Goal: Transaction & Acquisition: Obtain resource

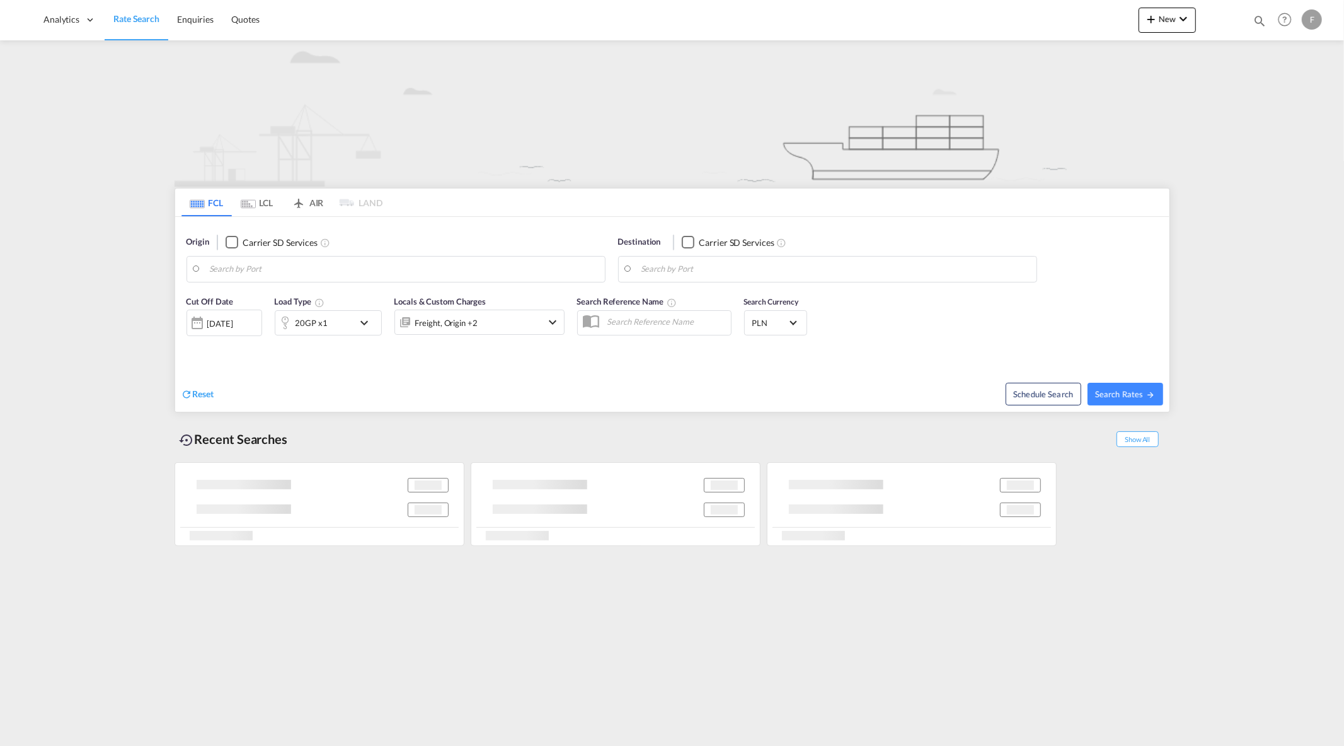
type input "Yantian Pt, CNYTN"
type input "Gdansk, PLGDN"
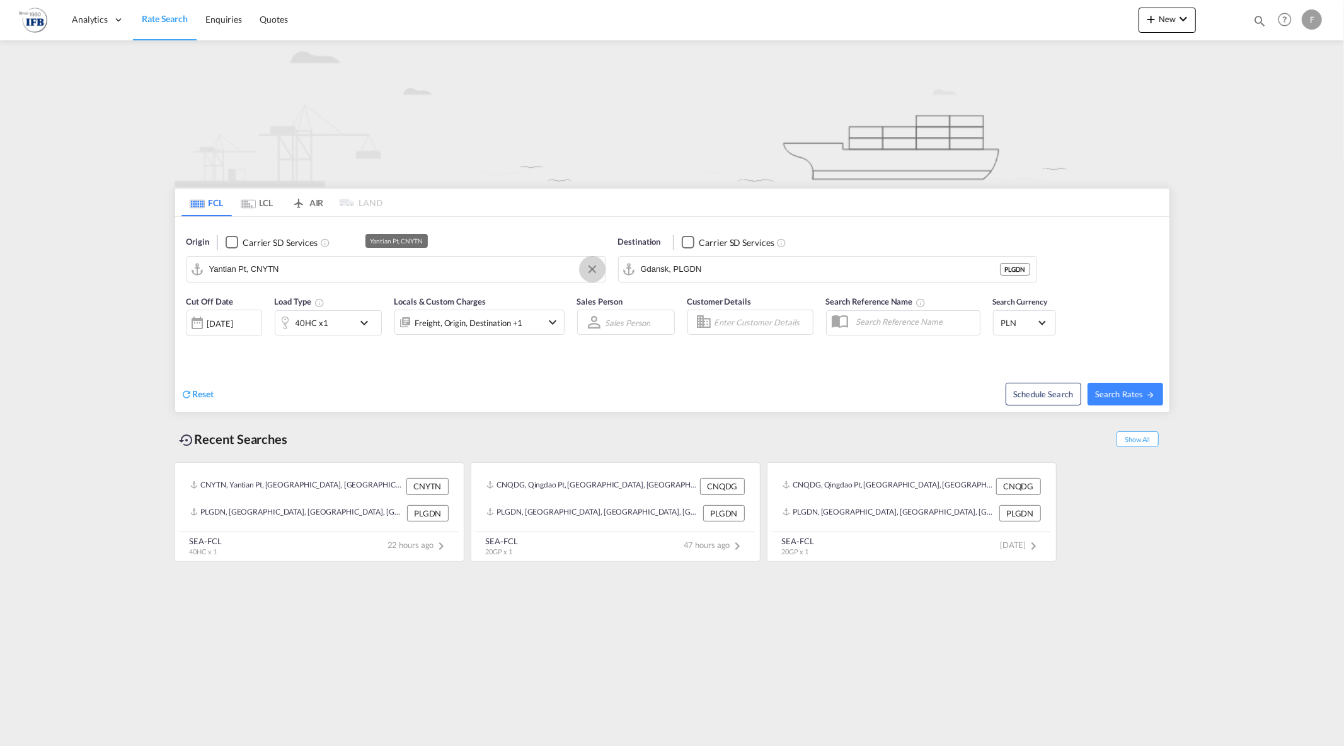
click at [588, 268] on button "Clear Input" at bounding box center [592, 269] width 19 height 19
click at [454, 277] on input "Search by Port" at bounding box center [403, 269] width 389 height 19
click at [250, 300] on div "Qingdao Pt China CNQDG" at bounding box center [306, 304] width 239 height 38
type input "Qingdao Pt, CNQDG"
click at [351, 311] on md-input-container "40HC x1" at bounding box center [328, 320] width 107 height 25
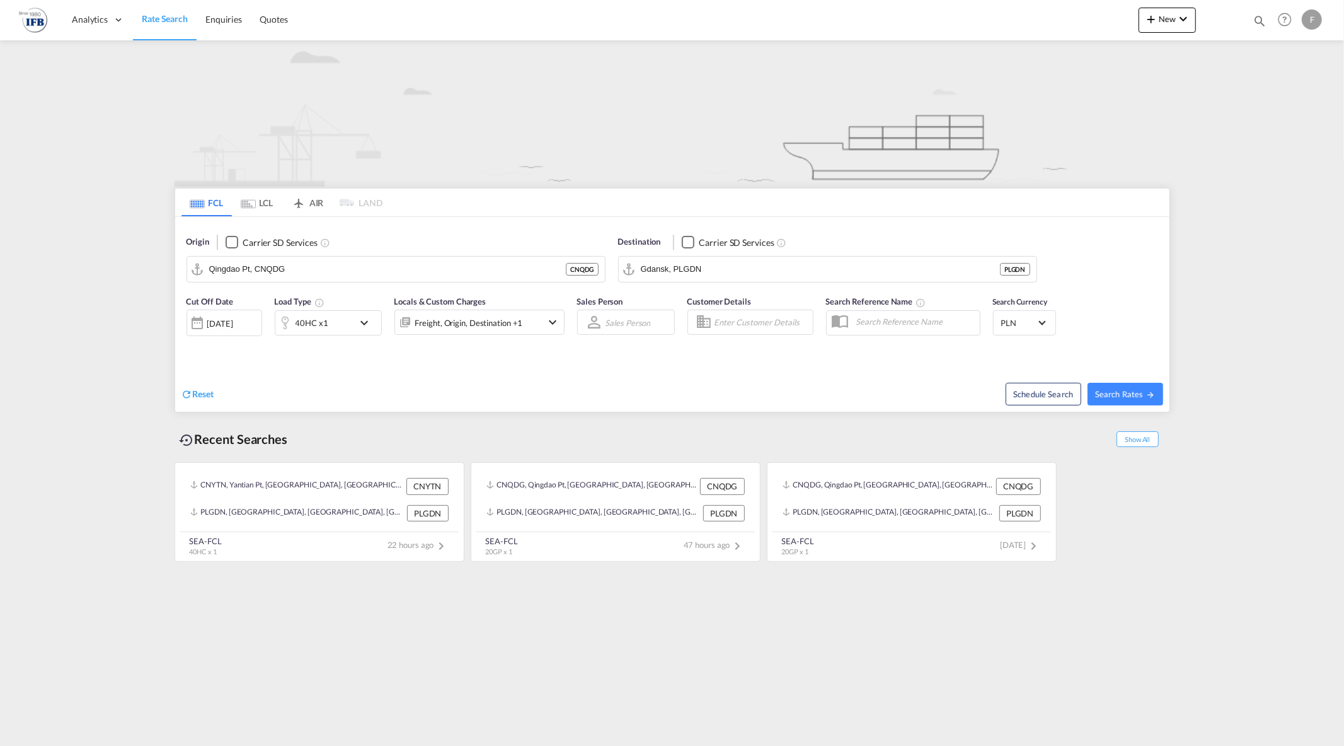
click at [351, 313] on div "40HC x1" at bounding box center [314, 322] width 78 height 25
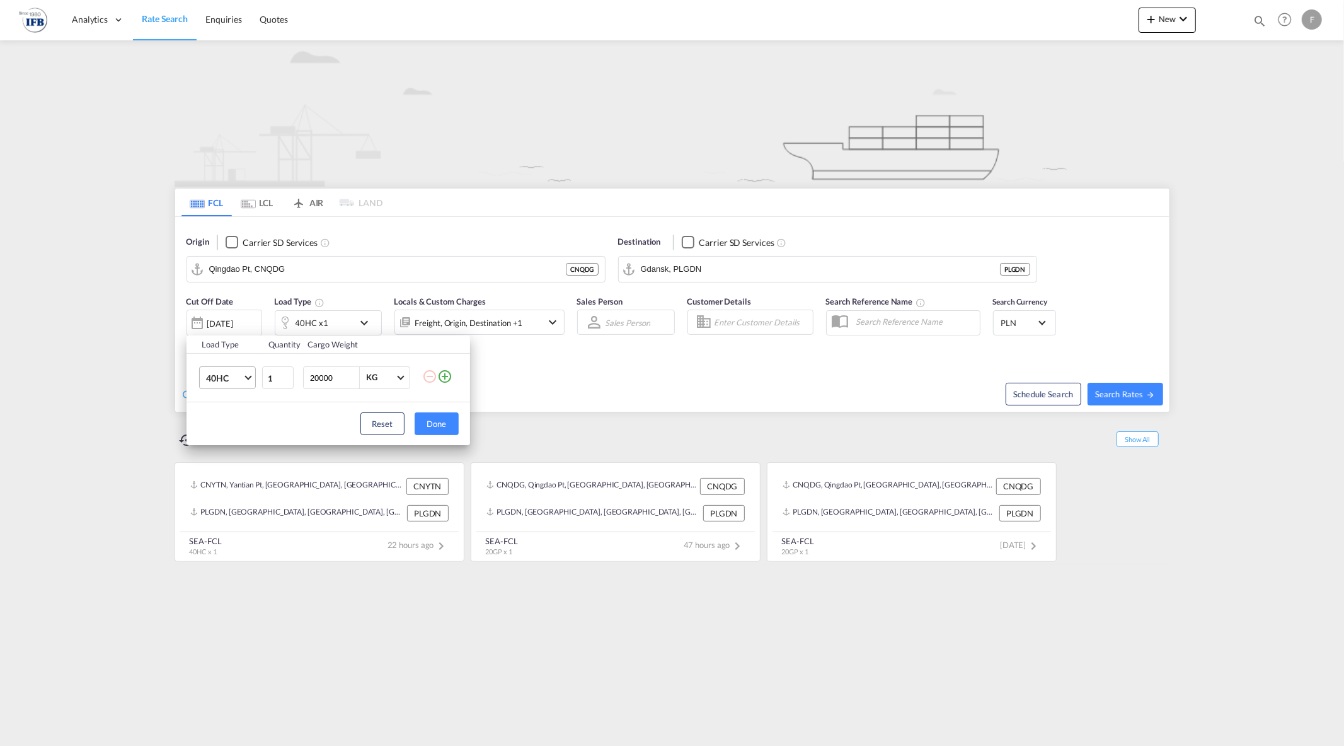
drag, startPoint x: 216, startPoint y: 388, endPoint x: 221, endPoint y: 383, distance: 6.7
click at [216, 387] on md-select-value "40HC" at bounding box center [230, 377] width 50 height 21
click at [219, 312] on div "20GP" at bounding box center [216, 317] width 22 height 13
click at [447, 426] on button "Done" at bounding box center [437, 423] width 44 height 23
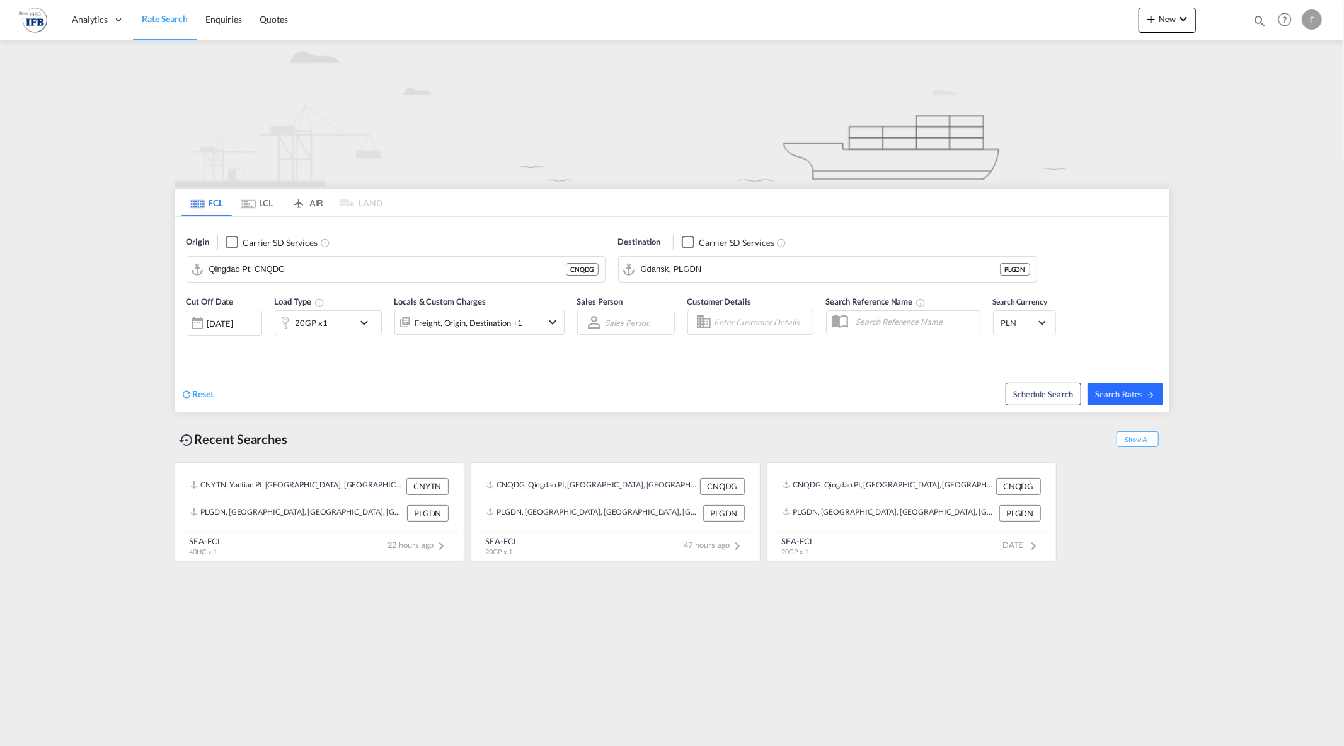
click at [1107, 395] on span "Search Rates" at bounding box center [1125, 394] width 60 height 10
type input "CNQDG to PLGDN / [DATE]"
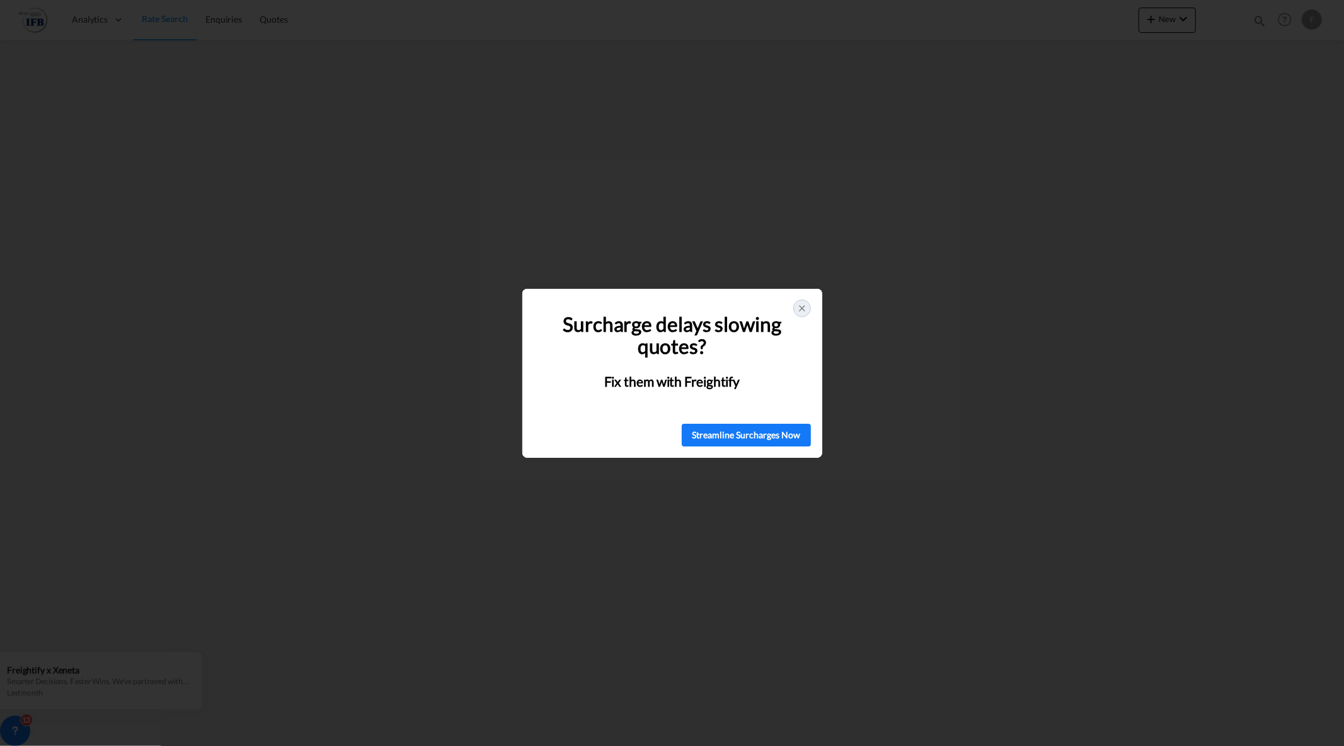
drag, startPoint x: 804, startPoint y: 293, endPoint x: 804, endPoint y: 304, distance: 10.7
click at [804, 294] on div "Surcharge delays slowing quotes? Fix them with Freightify" at bounding box center [672, 351] width 300 height 124
click at [804, 305] on icon at bounding box center [802, 308] width 10 height 10
